Goal: Check status

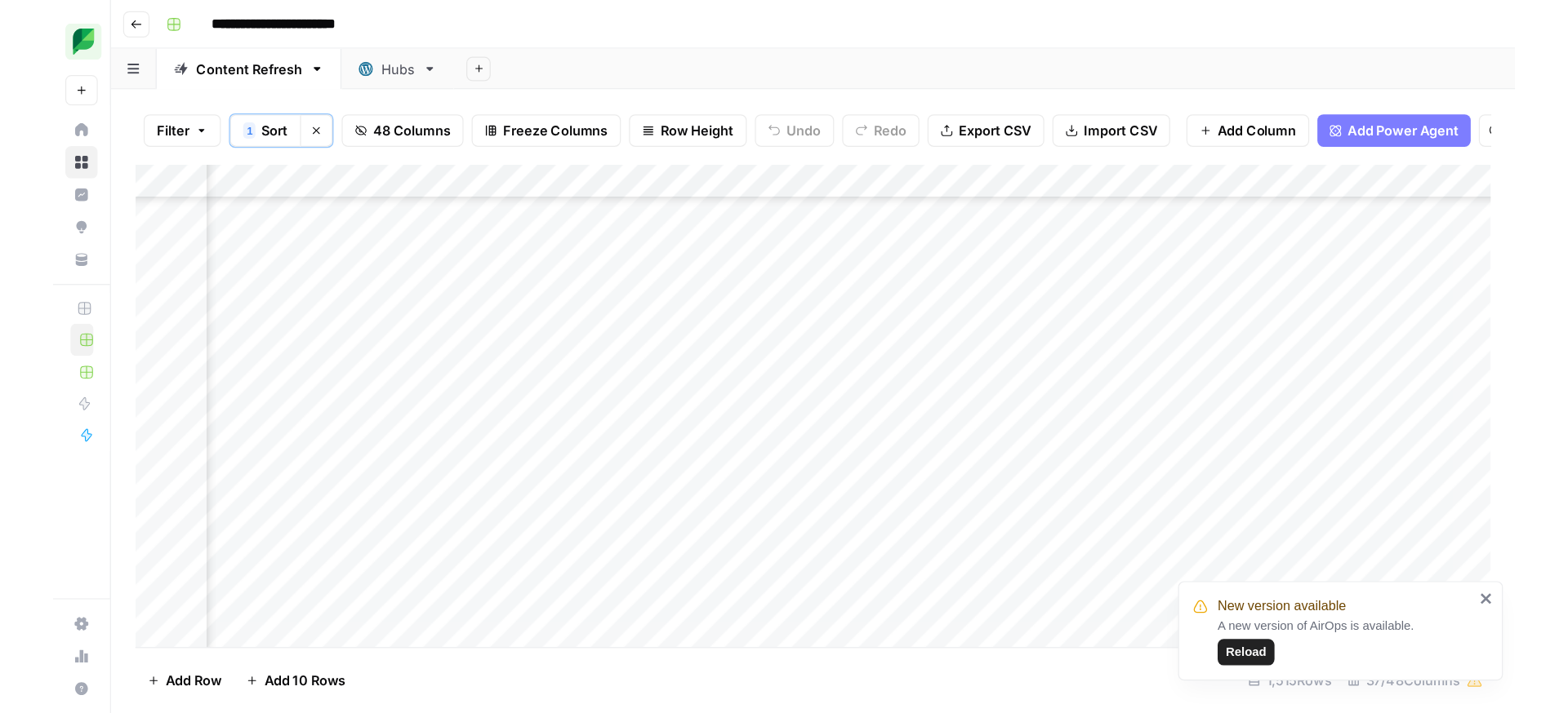
scroll to position [7171, 409]
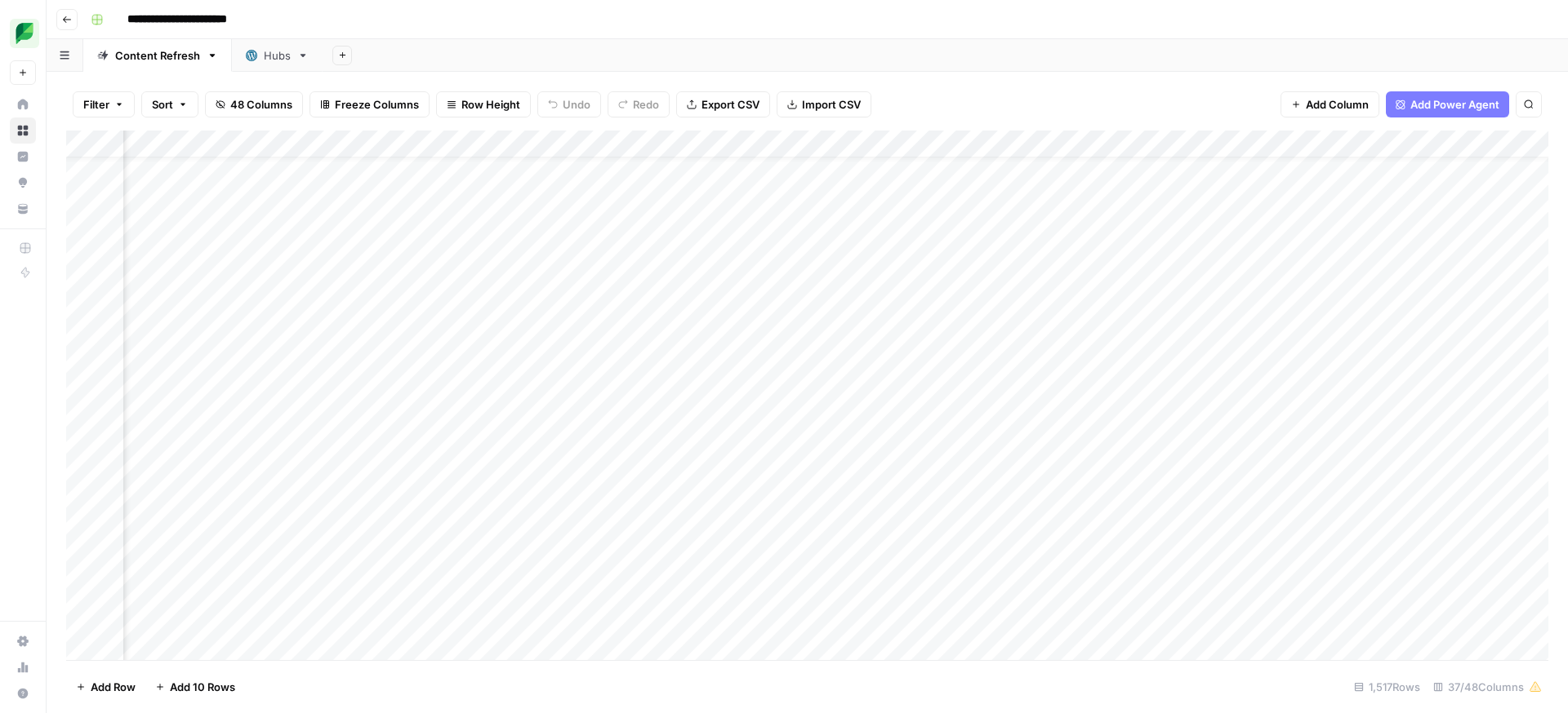
scroll to position [0, 522]
